Goal: Navigation & Orientation: Find specific page/section

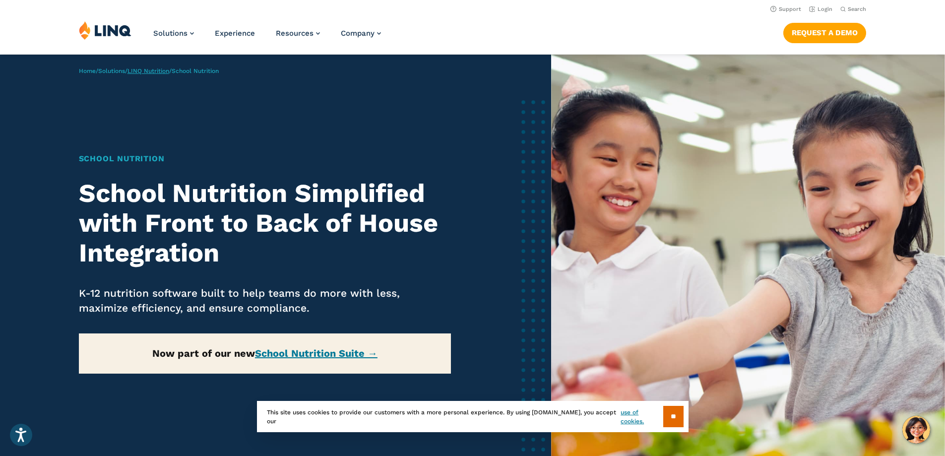
click at [168, 72] on link "LINQ Nutrition" at bounding box center [148, 70] width 42 height 7
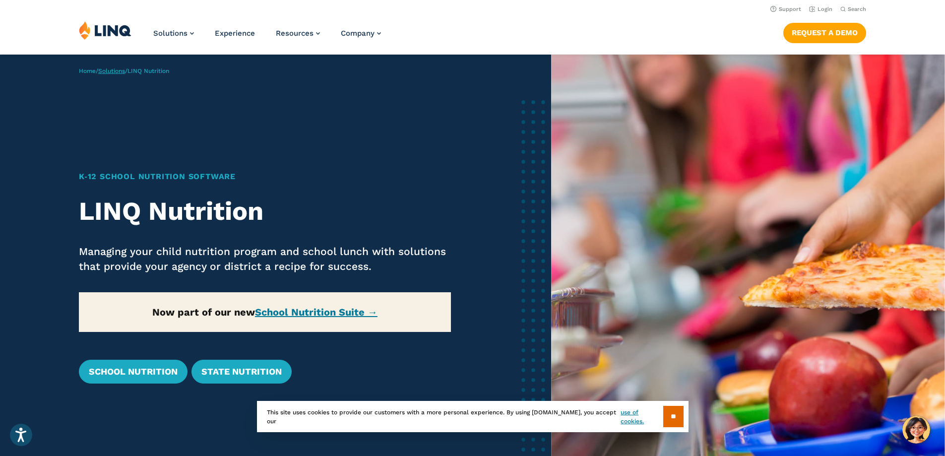
click at [121, 71] on link "Solutions" at bounding box center [111, 70] width 27 height 7
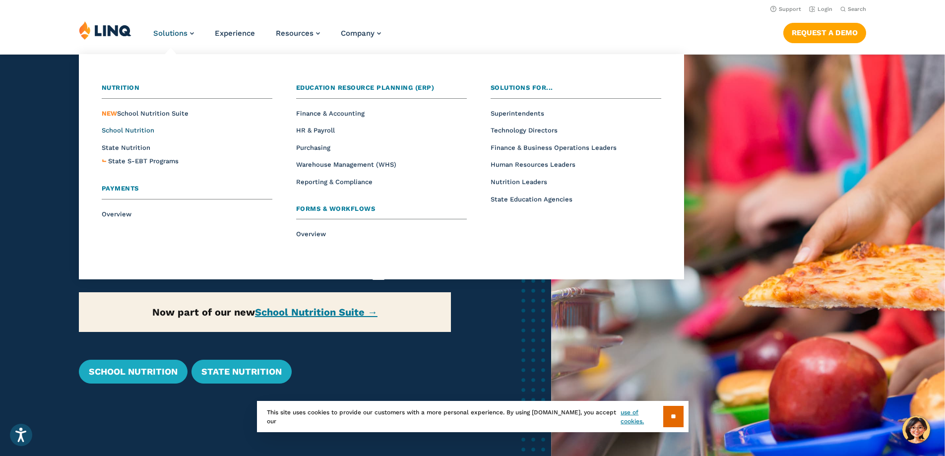
click at [138, 130] on span "School Nutrition" at bounding box center [128, 129] width 53 height 7
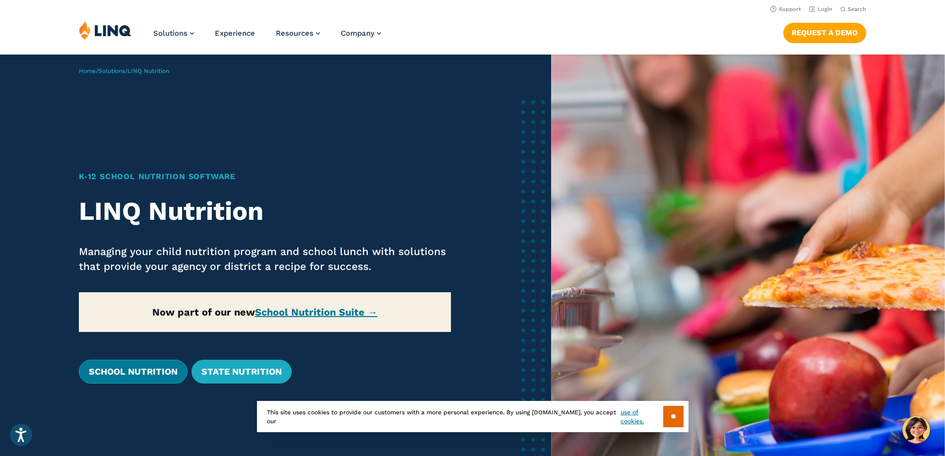
click at [139, 372] on link "School Nutrition" at bounding box center [133, 372] width 109 height 24
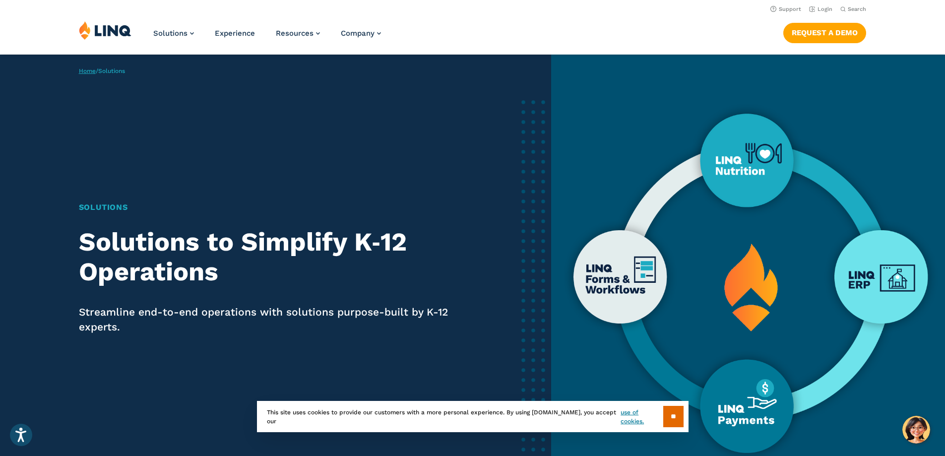
click at [88, 71] on link "Home" at bounding box center [87, 70] width 17 height 7
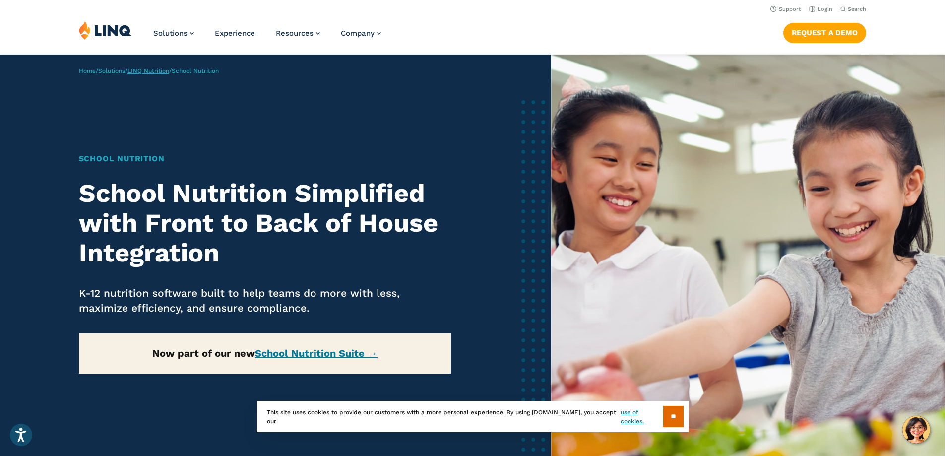
click at [161, 70] on link "LINQ Nutrition" at bounding box center [148, 70] width 42 height 7
